Goal: Find specific page/section: Find specific page/section

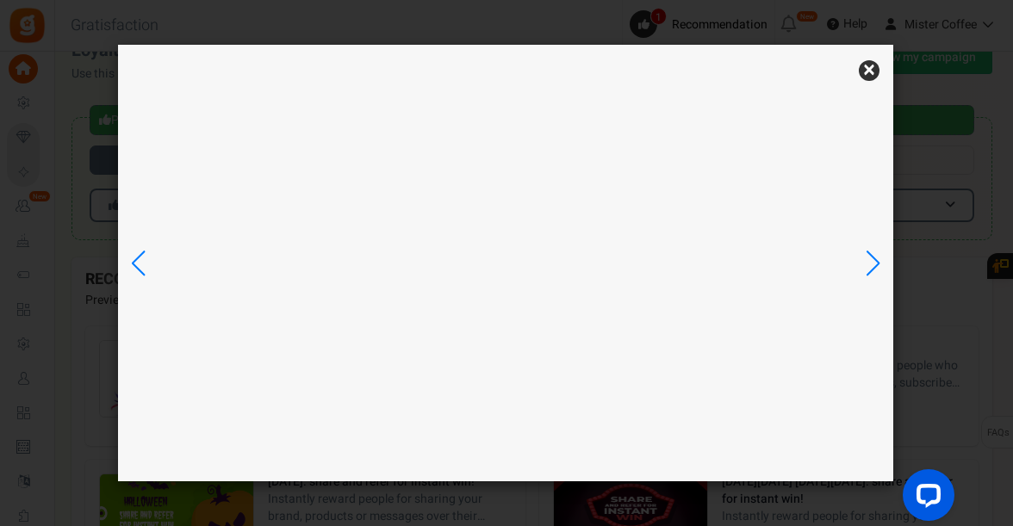
scroll to position [19, 0]
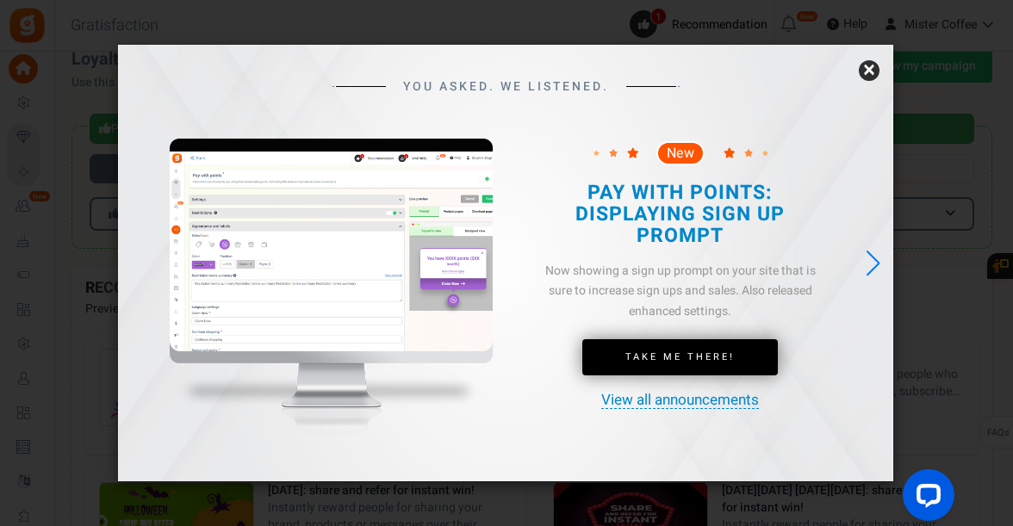
click at [870, 72] on link "×" at bounding box center [868, 70] width 21 height 21
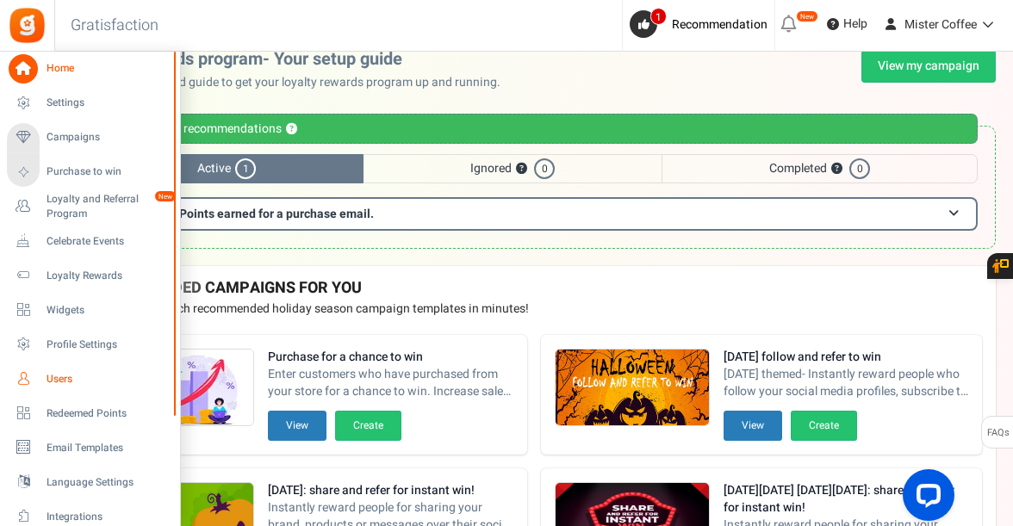
click at [77, 377] on span "Users" at bounding box center [106, 379] width 121 height 15
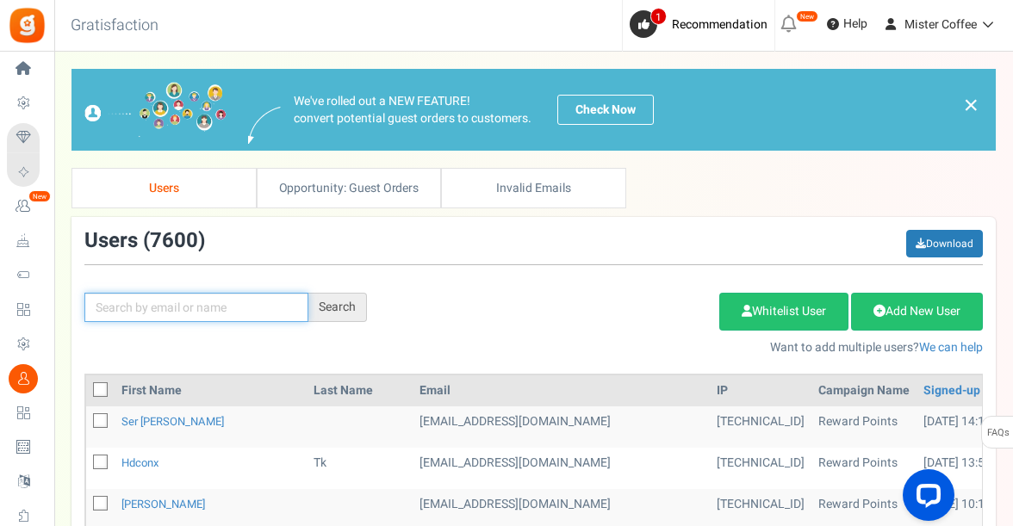
click at [254, 307] on input "text" at bounding box center [196, 307] width 224 height 29
paste input "[EMAIL_ADDRESS][DOMAIN_NAME]"
type input "[EMAIL_ADDRESS][DOMAIN_NAME]"
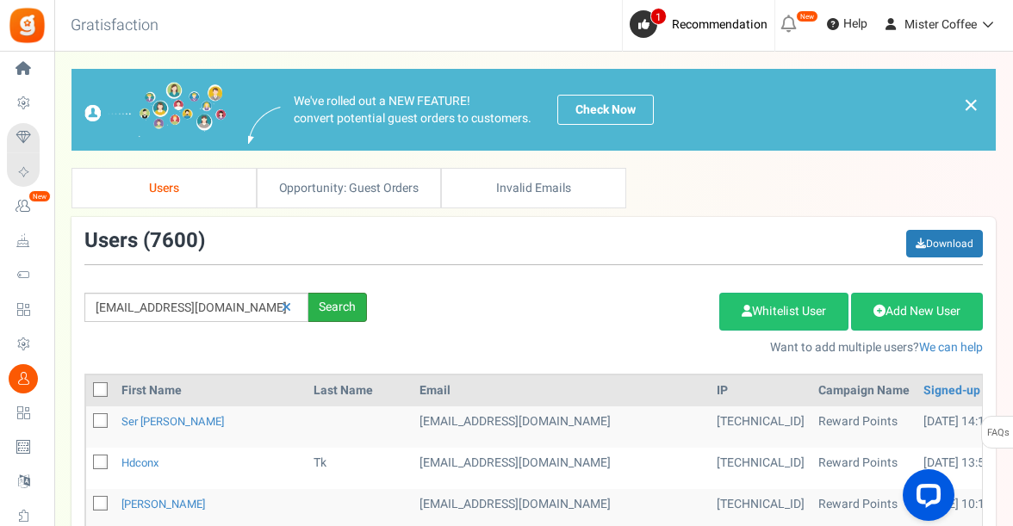
click at [329, 309] on div "Search" at bounding box center [337, 307] width 59 height 29
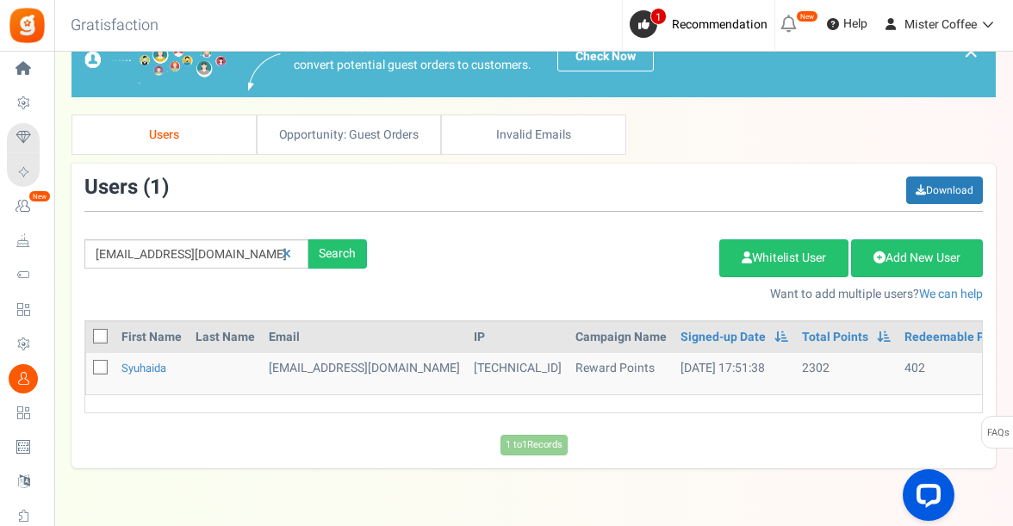
scroll to position [102, 0]
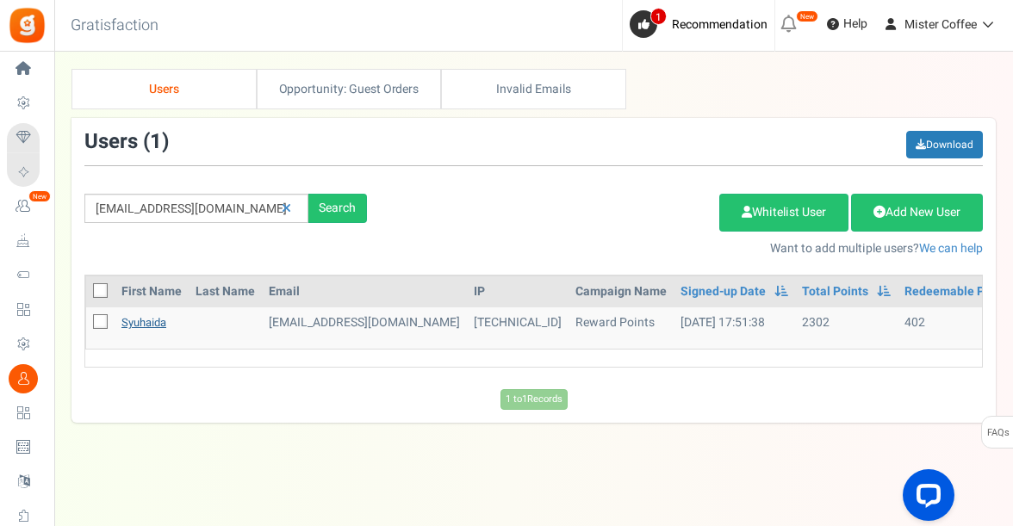
click at [147, 317] on link "Syuhaida" at bounding box center [143, 322] width 45 height 16
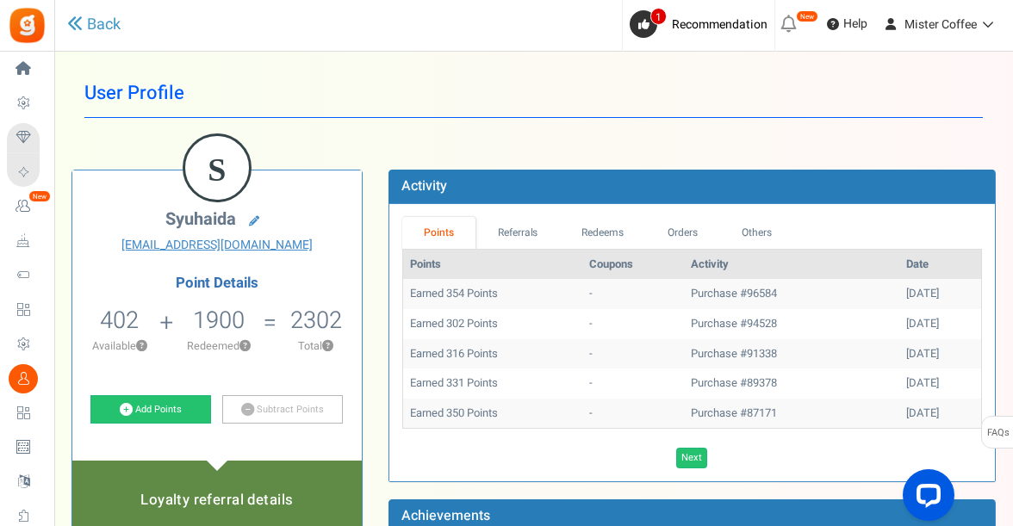
scroll to position [55, 0]
